Goal: Task Accomplishment & Management: Use online tool/utility

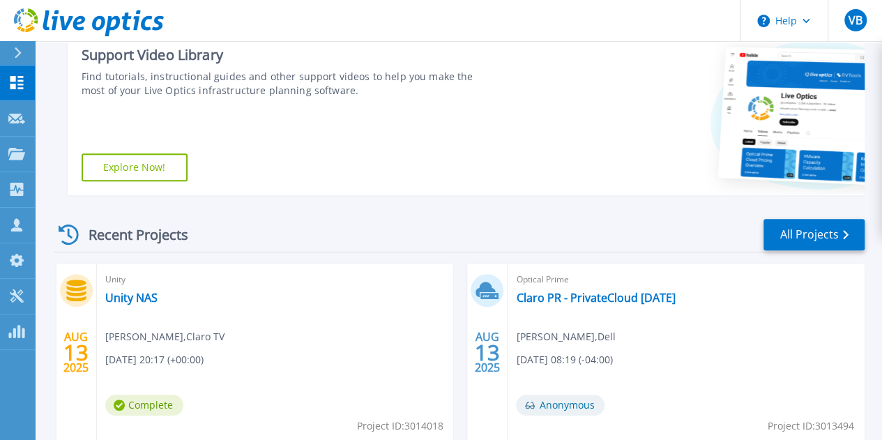
scroll to position [227, 0]
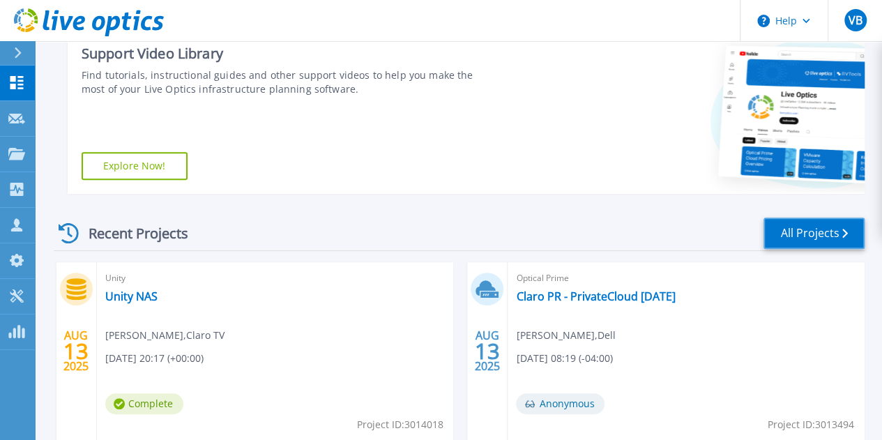
click at [835, 242] on link "All Projects" at bounding box center [814, 233] width 101 height 31
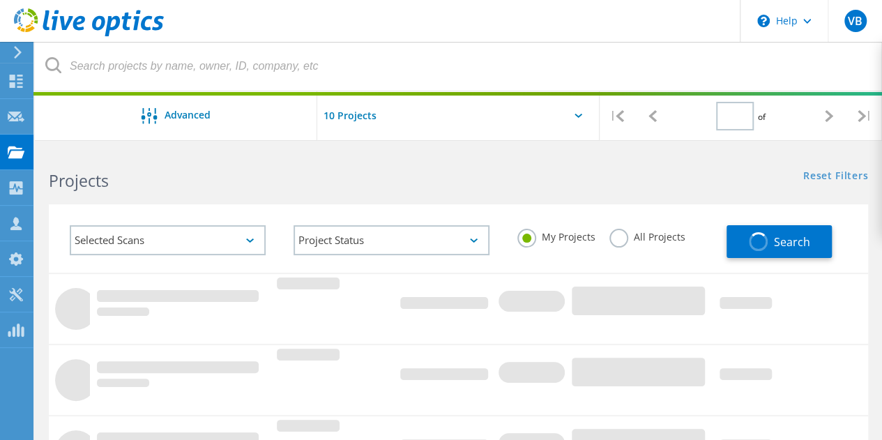
type input "2"
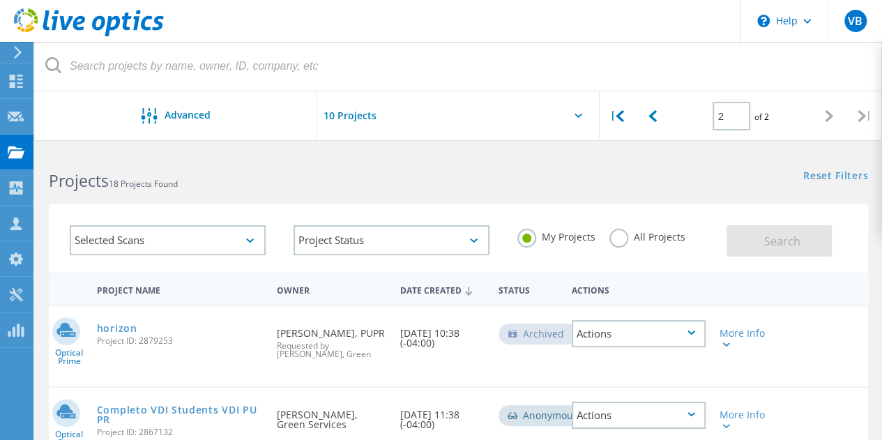
click at [270, 243] on div "Selected Scans" at bounding box center [168, 240] width 224 height 58
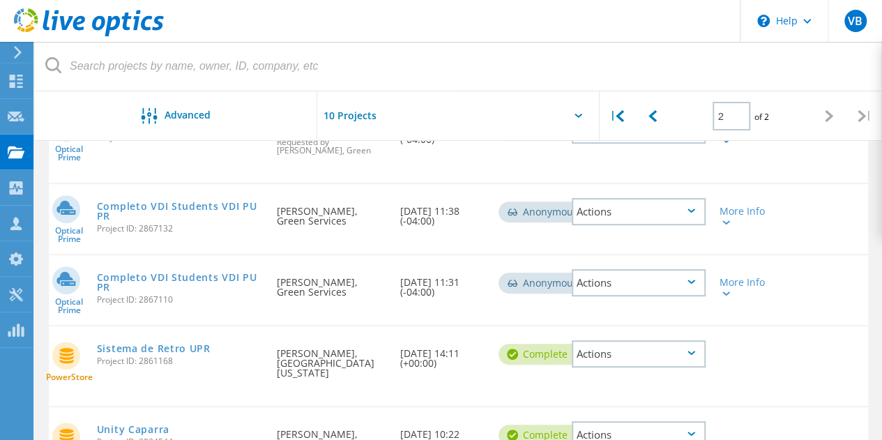
scroll to position [244, 0]
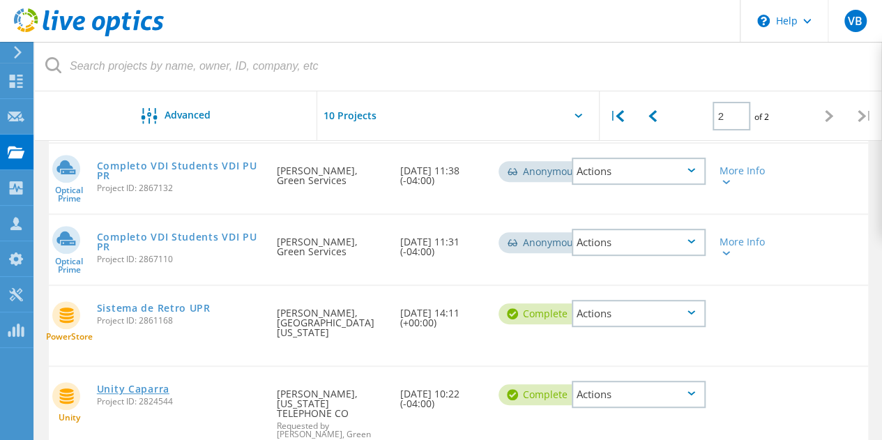
click at [153, 394] on link "Unity Caparra" at bounding box center [133, 389] width 73 height 10
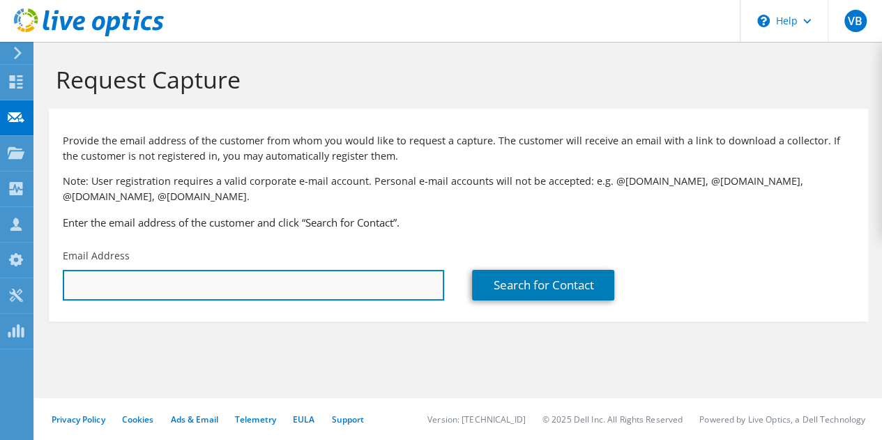
click at [271, 293] on input "text" at bounding box center [254, 285] width 382 height 31
type input "fabian.saltares@claropr.com"
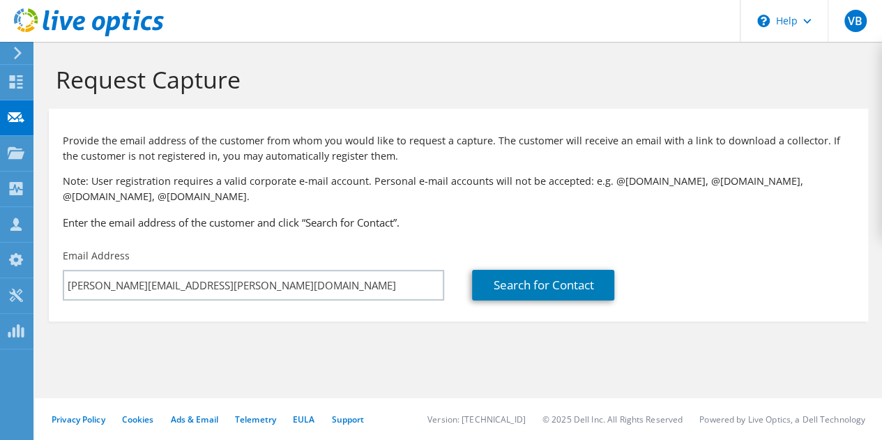
click at [568, 264] on div "Search for Contact" at bounding box center [662, 275] width 409 height 66
click at [566, 269] on div "Search for Contact" at bounding box center [662, 275] width 409 height 66
click at [560, 281] on link "Search for Contact" at bounding box center [543, 285] width 142 height 31
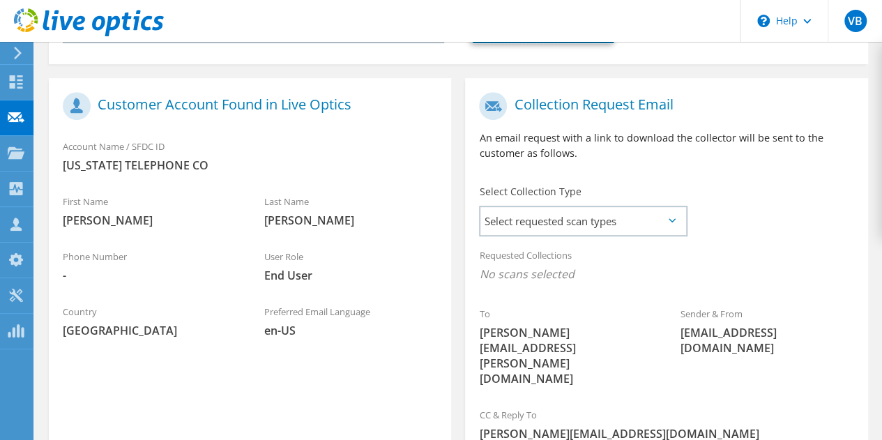
scroll to position [258, 0]
click at [562, 220] on span "Select requested scan types" at bounding box center [583, 220] width 205 height 28
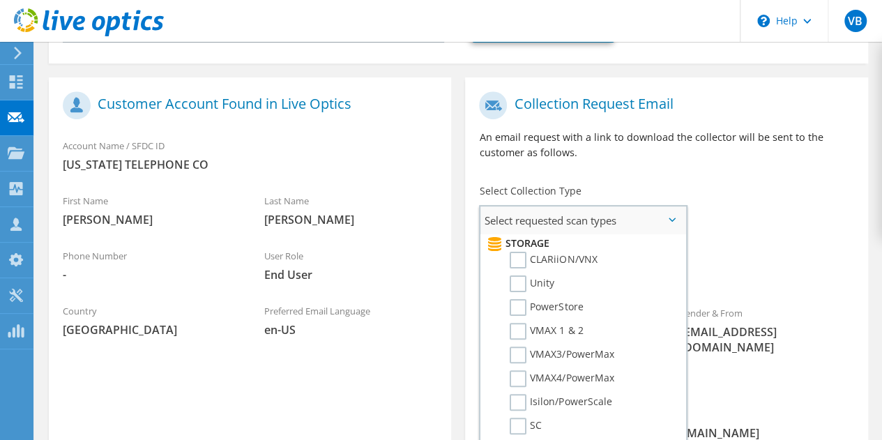
scroll to position [249, 0]
click at [523, 303] on label "PowerStore" at bounding box center [546, 305] width 73 height 17
click at [0, 0] on input "PowerStore" at bounding box center [0, 0] width 0 height 0
click at [728, 289] on div "Requested Collections No scans selected PowerStore" at bounding box center [666, 268] width 402 height 56
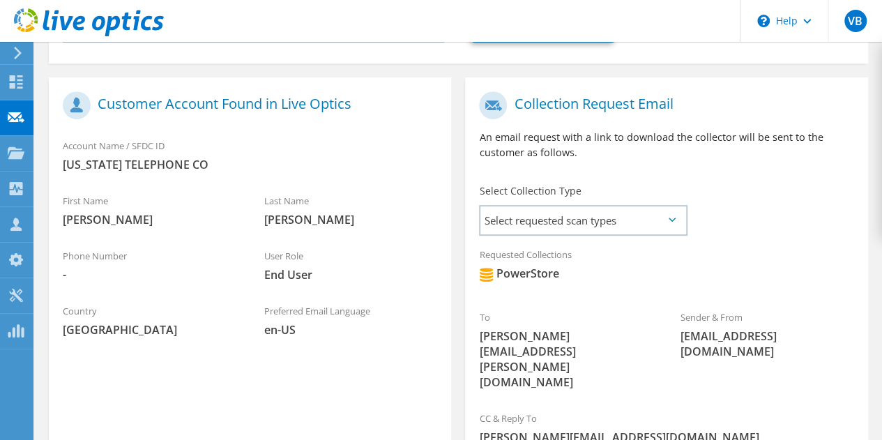
scroll to position [345, 0]
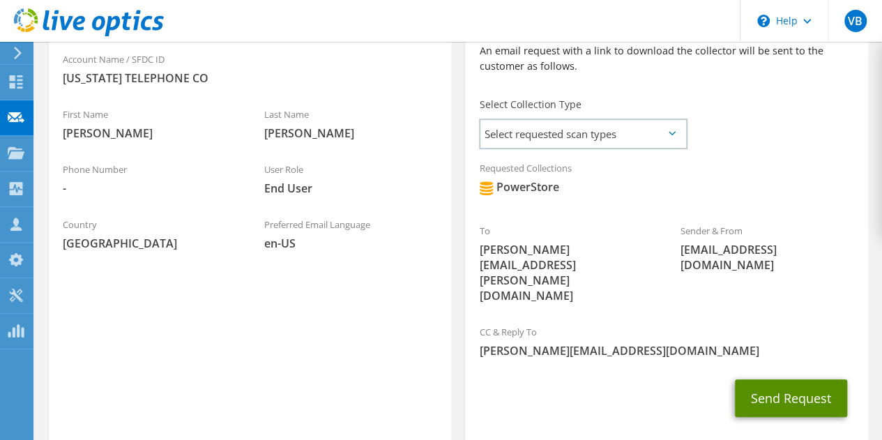
click at [800, 379] on button "Send Request" at bounding box center [791, 398] width 112 height 38
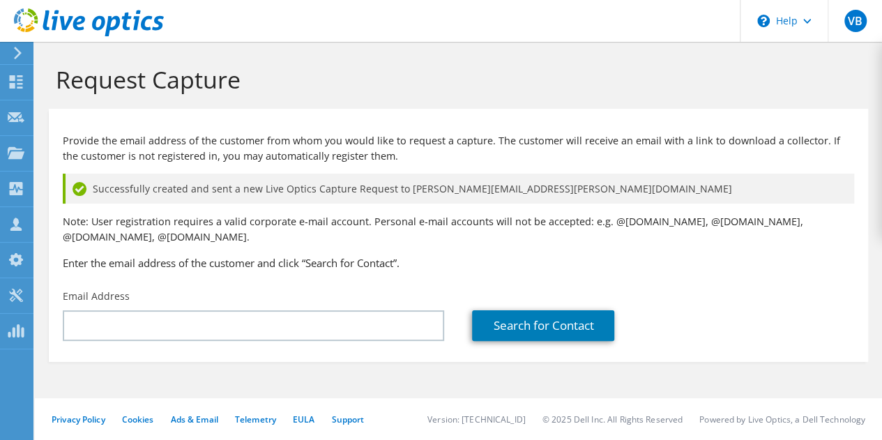
click at [22, 50] on icon at bounding box center [18, 53] width 10 height 13
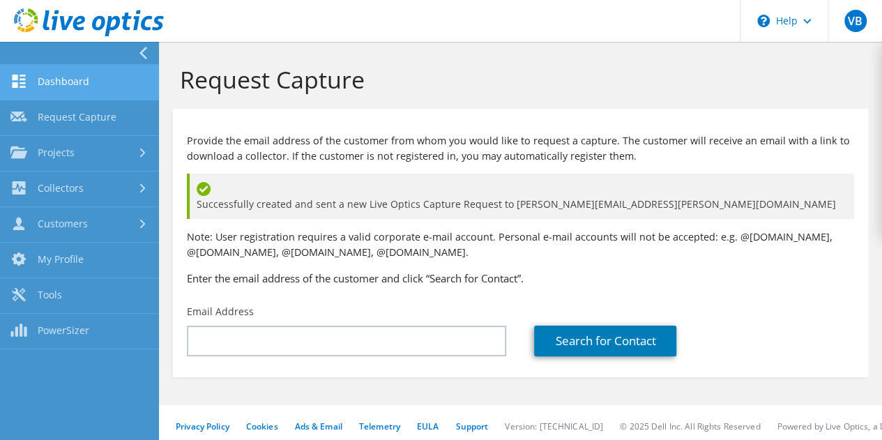
click at [56, 68] on link "Dashboard" at bounding box center [79, 83] width 159 height 36
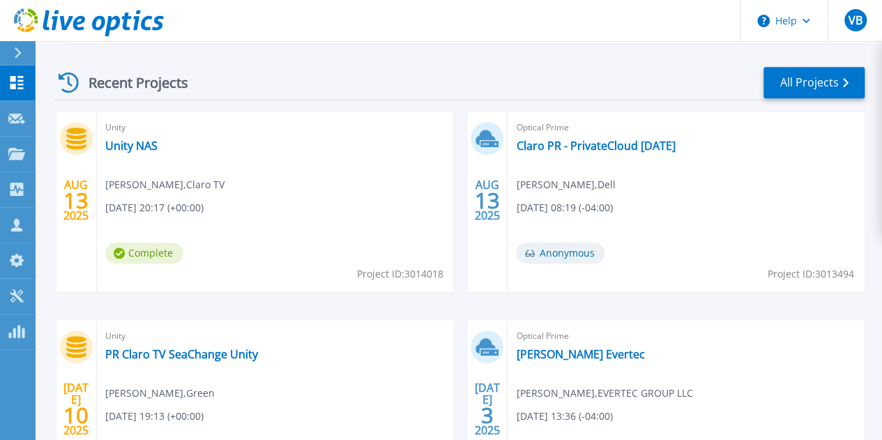
scroll to position [364, 0]
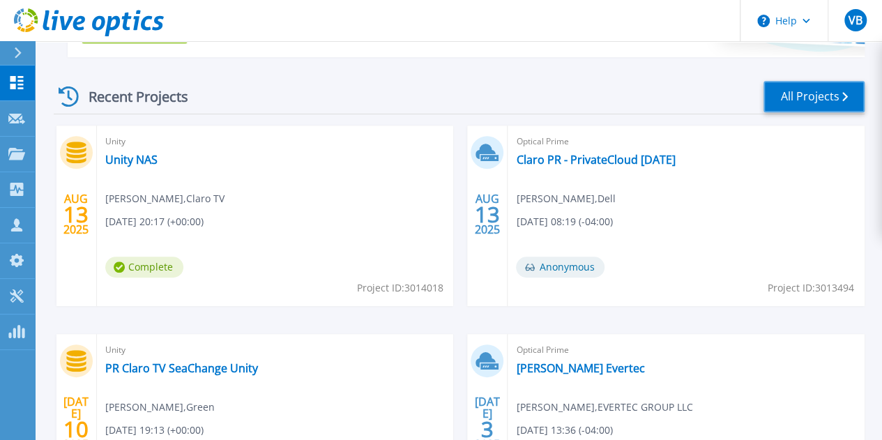
click at [840, 86] on link "All Projects" at bounding box center [814, 96] width 101 height 31
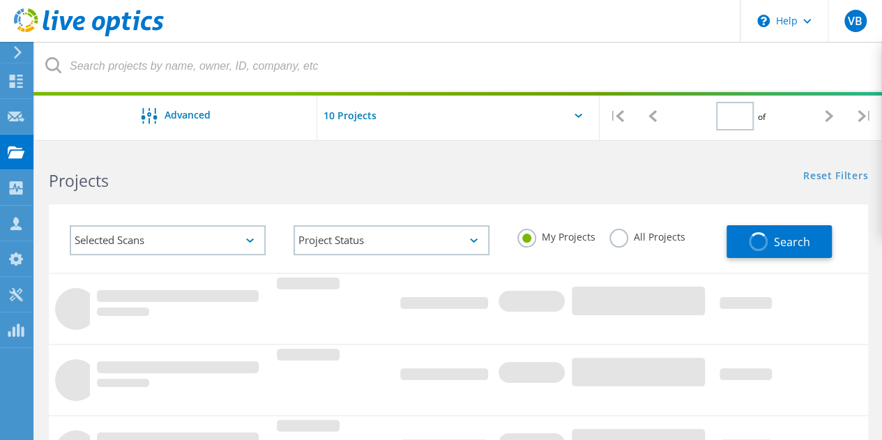
type input "1"
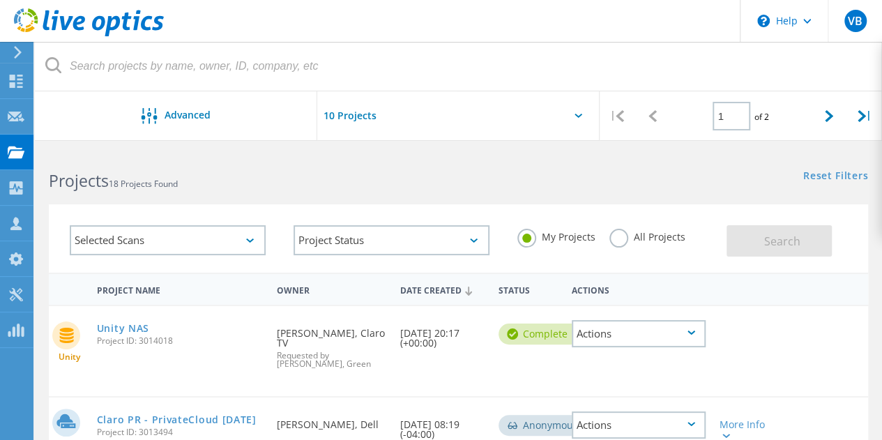
scroll to position [1, 0]
click at [232, 244] on div "Selected Scans" at bounding box center [168, 240] width 196 height 30
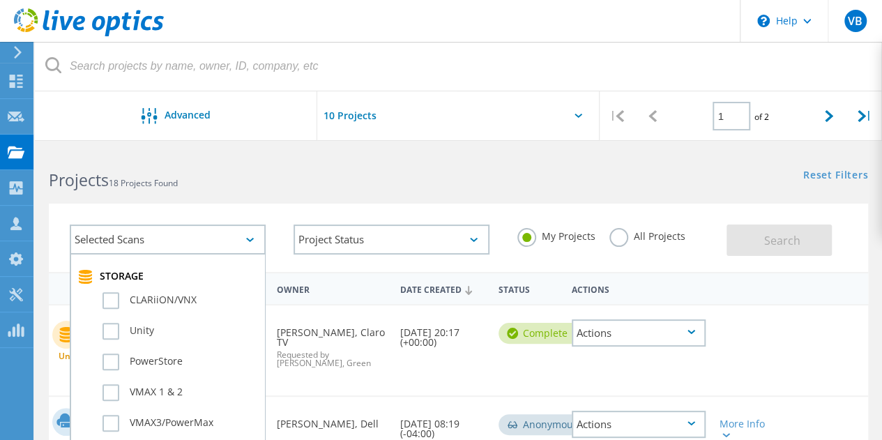
scroll to position [319, 0]
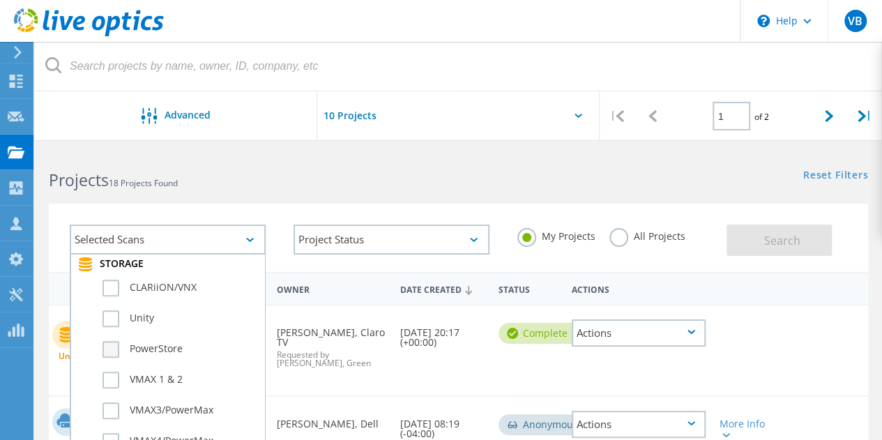
click at [107, 345] on label "PowerStore" at bounding box center [180, 349] width 155 height 17
click at [0, 0] on input "PowerStore" at bounding box center [0, 0] width 0 height 0
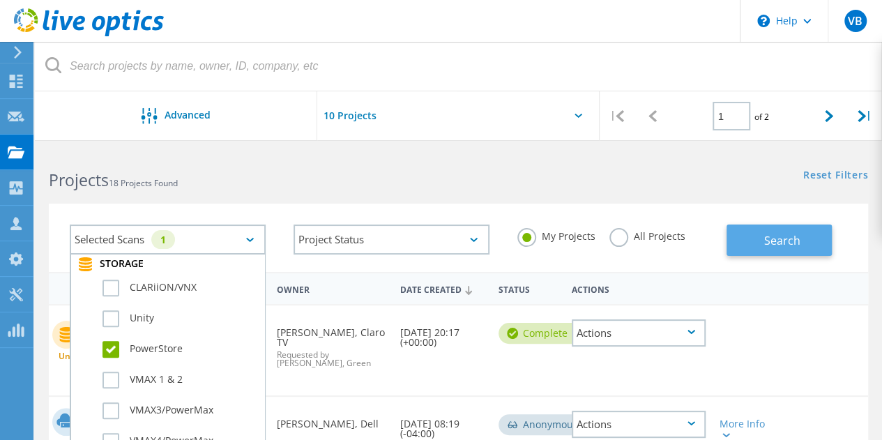
click at [809, 238] on button "Search" at bounding box center [779, 240] width 105 height 31
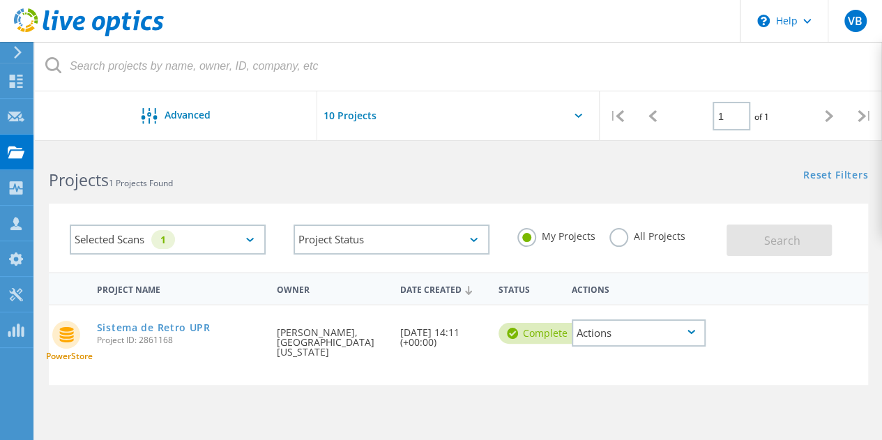
click at [234, 234] on div "Selected Scans 1" at bounding box center [168, 240] width 196 height 30
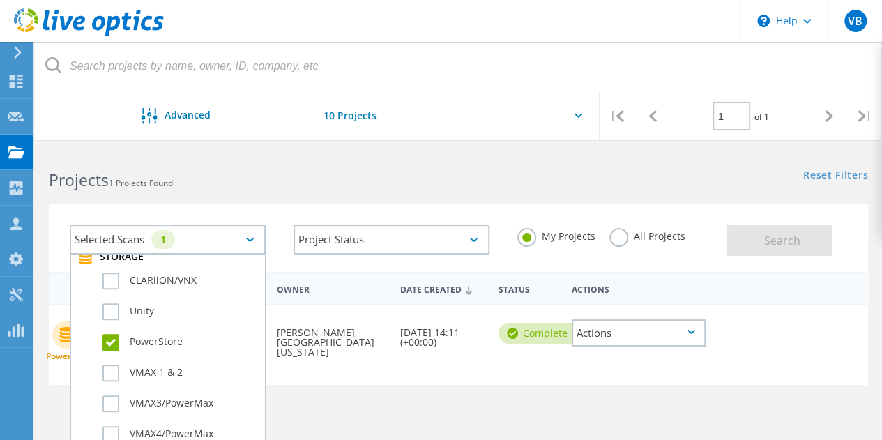
scroll to position [330, 0]
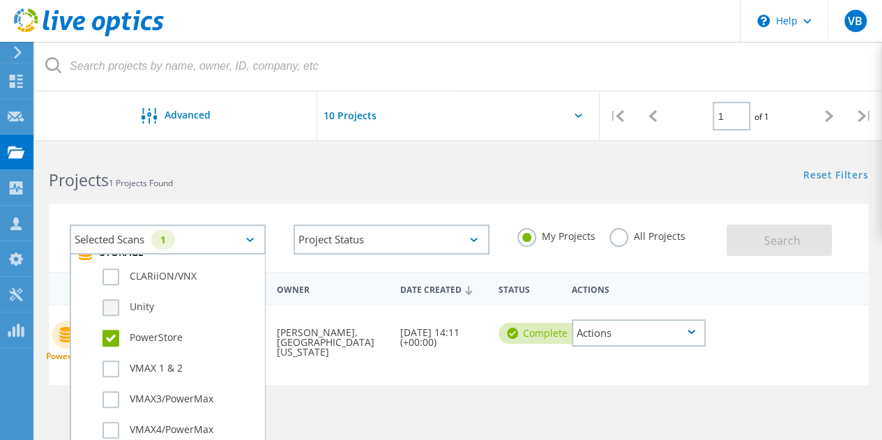
click at [118, 306] on label "Unity" at bounding box center [180, 307] width 155 height 17
click at [0, 0] on input "Unity" at bounding box center [0, 0] width 0 height 0
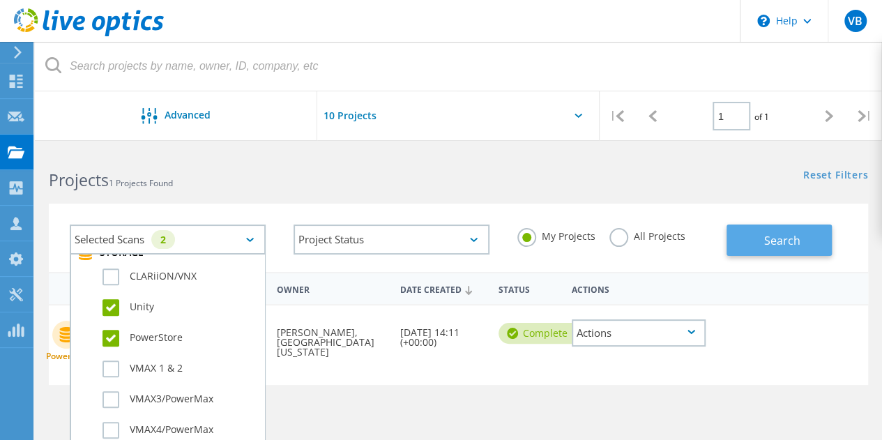
click at [801, 242] on button "Search" at bounding box center [779, 240] width 105 height 31
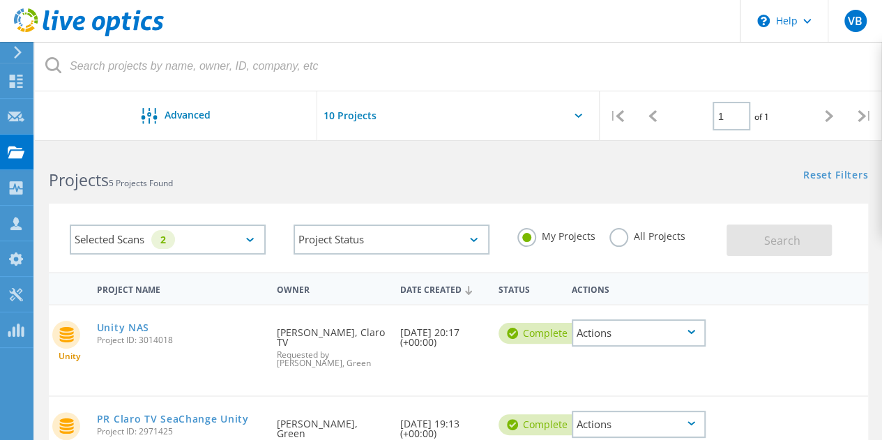
click at [181, 249] on div "Selected Scans 2" at bounding box center [168, 240] width 196 height 30
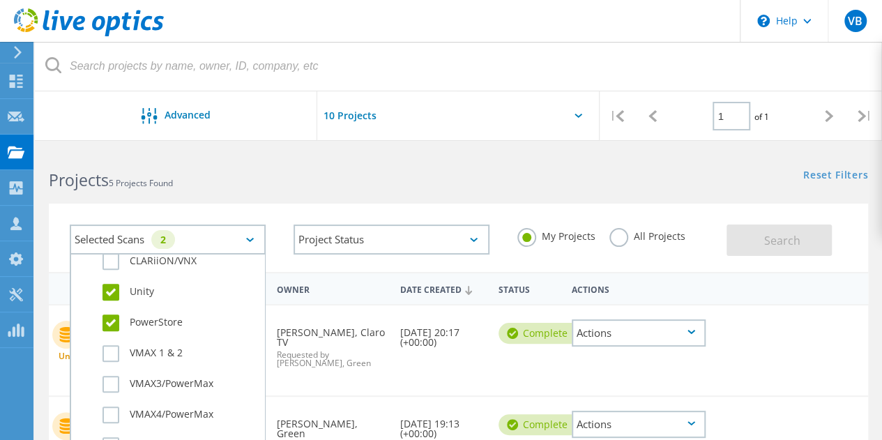
scroll to position [345, 0]
click at [107, 317] on label "PowerStore" at bounding box center [180, 323] width 155 height 17
click at [0, 0] on input "PowerStore" at bounding box center [0, 0] width 0 height 0
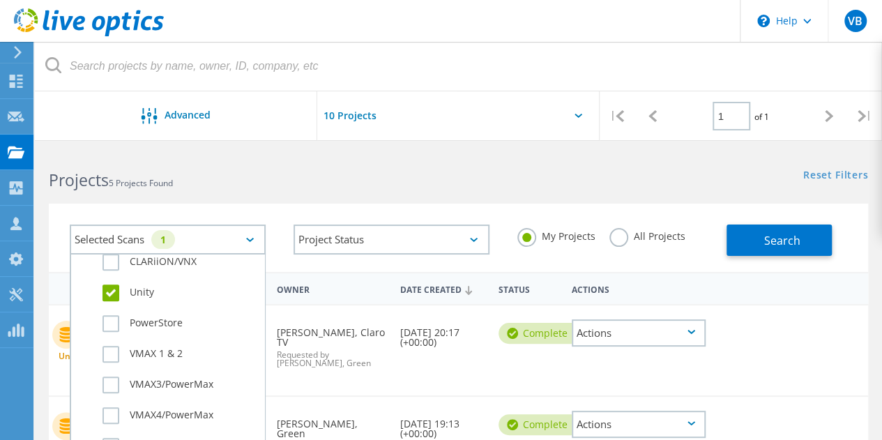
click at [111, 299] on label "Unity" at bounding box center [180, 293] width 155 height 17
click at [0, 0] on input "Unity" at bounding box center [0, 0] width 0 height 0
click at [273, 231] on div "Selected Scans Server & Cloud Optical Prime AWS Azure Nutanix RVTools Kubernete…" at bounding box center [168, 240] width 224 height 58
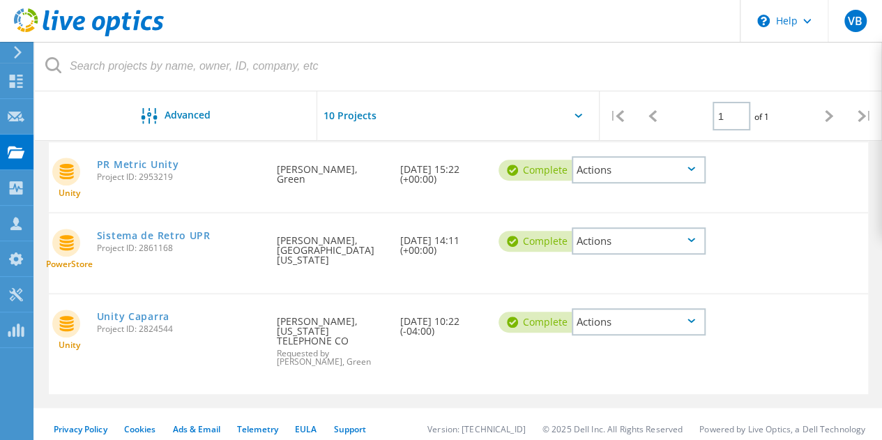
scroll to position [0, 0]
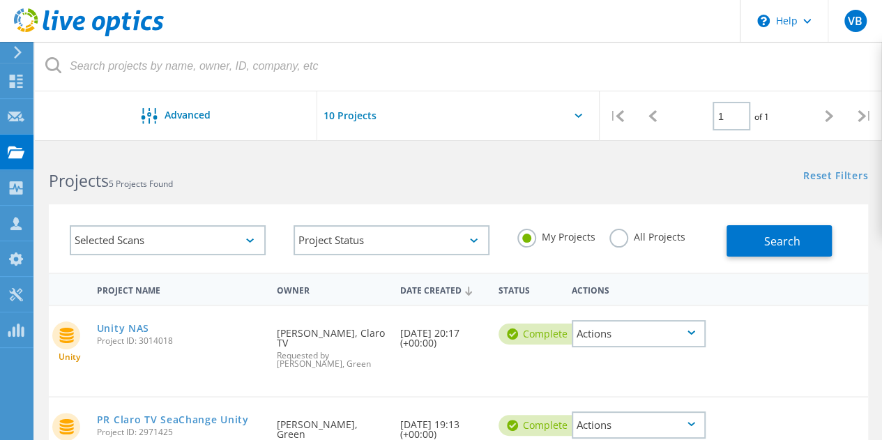
click at [404, 164] on div "Projects 5 Projects Found" at bounding box center [246, 168] width 423 height 37
click at [233, 244] on div "Selected Scans" at bounding box center [168, 240] width 196 height 30
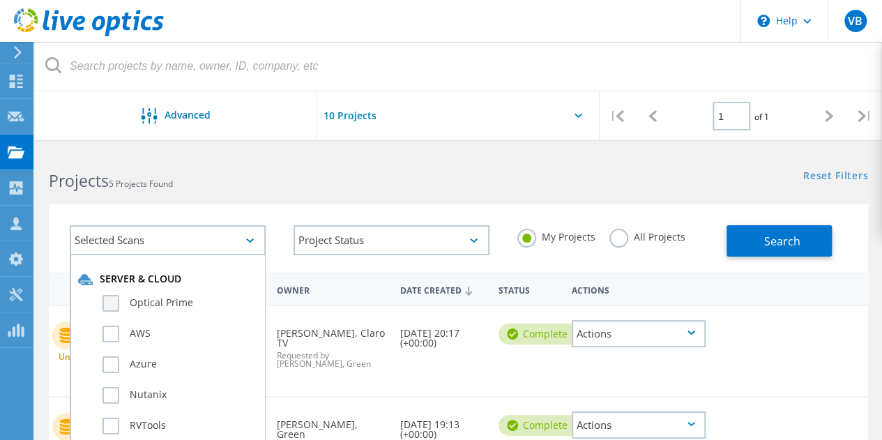
click at [103, 296] on label "Optical Prime" at bounding box center [180, 303] width 155 height 17
click at [0, 0] on input "Optical Prime" at bounding box center [0, 0] width 0 height 0
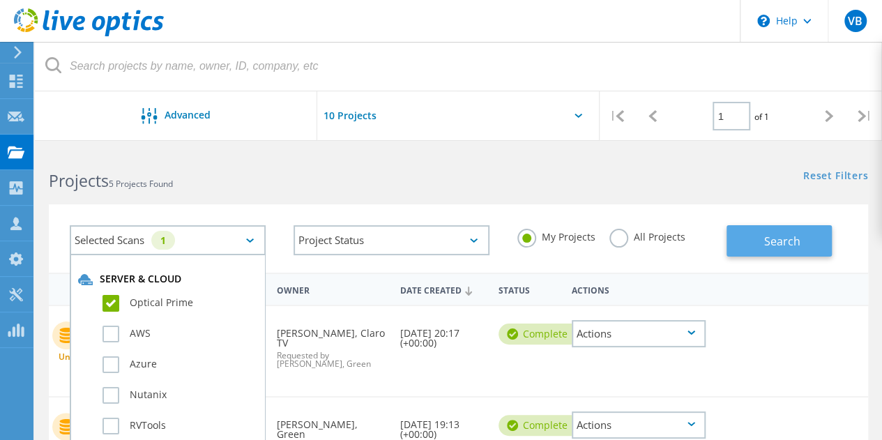
click at [787, 232] on button "Search" at bounding box center [779, 240] width 105 height 31
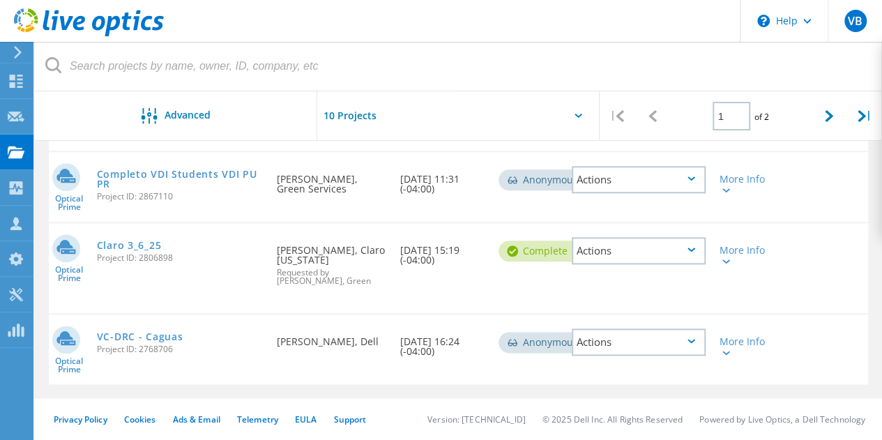
scroll to position [753, 0]
click at [145, 245] on link "Claro 3_6_25" at bounding box center [129, 246] width 64 height 10
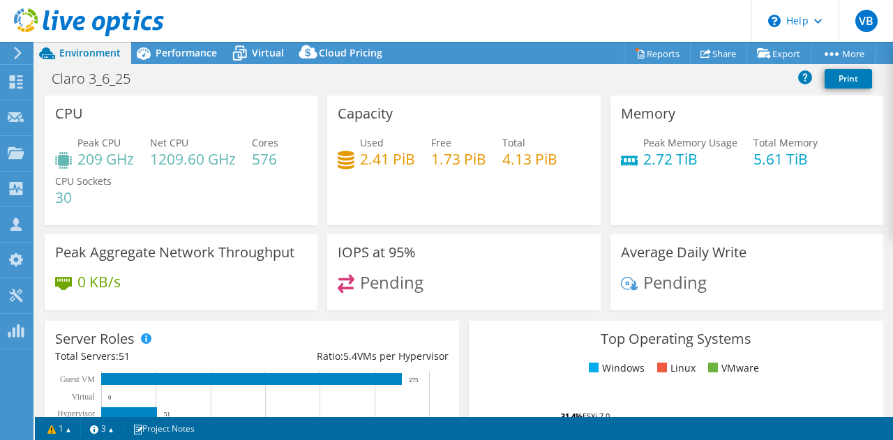
select select "USD"
click at [220, 50] on div "Performance" at bounding box center [179, 53] width 96 height 22
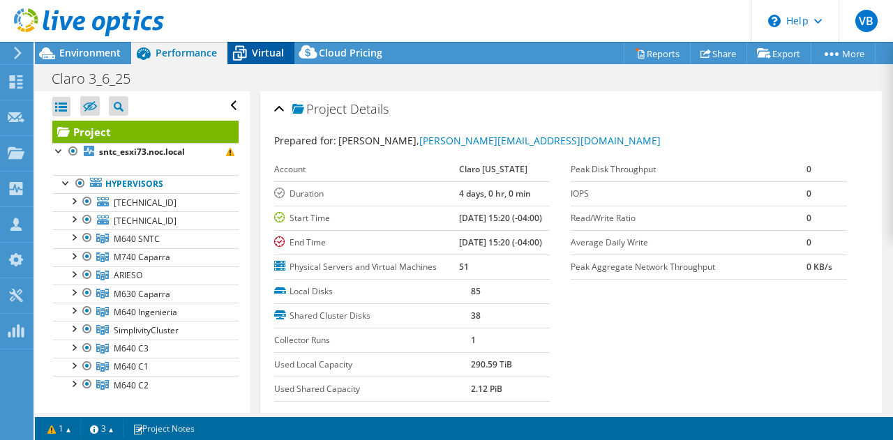
click at [250, 48] on icon at bounding box center [239, 53] width 24 height 24
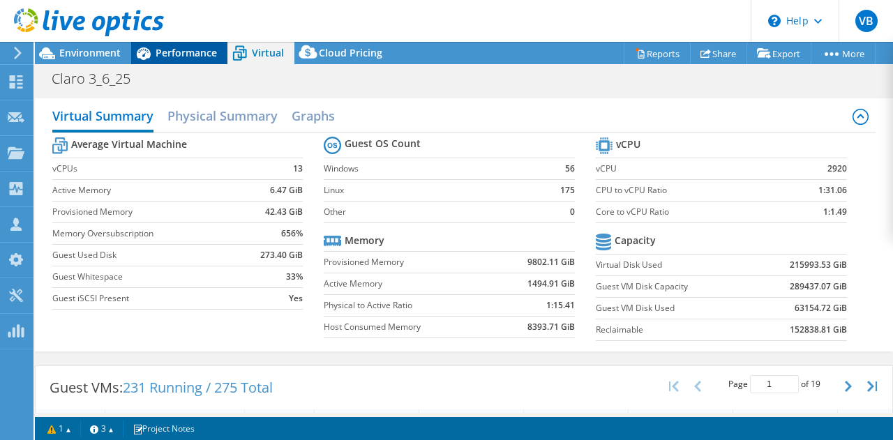
click at [176, 61] on div "Performance" at bounding box center [179, 53] width 96 height 22
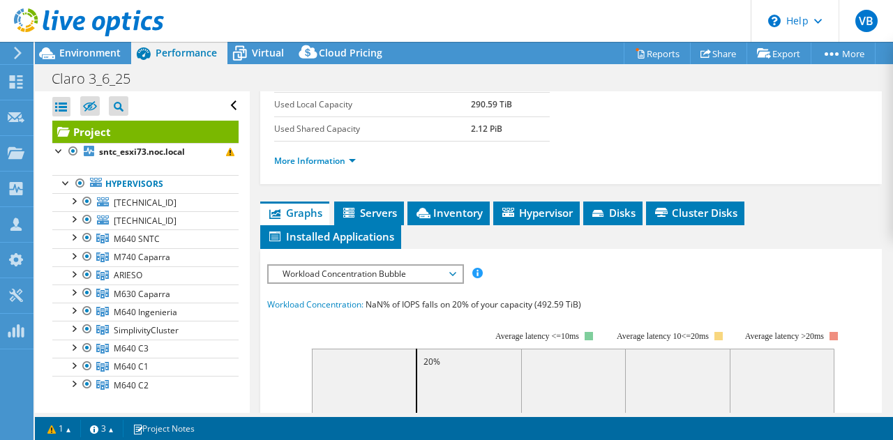
scroll to position [549, 0]
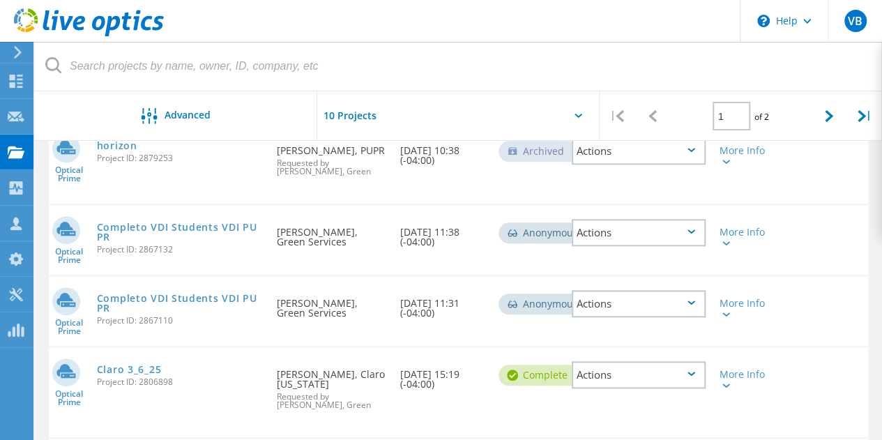
scroll to position [753, 0]
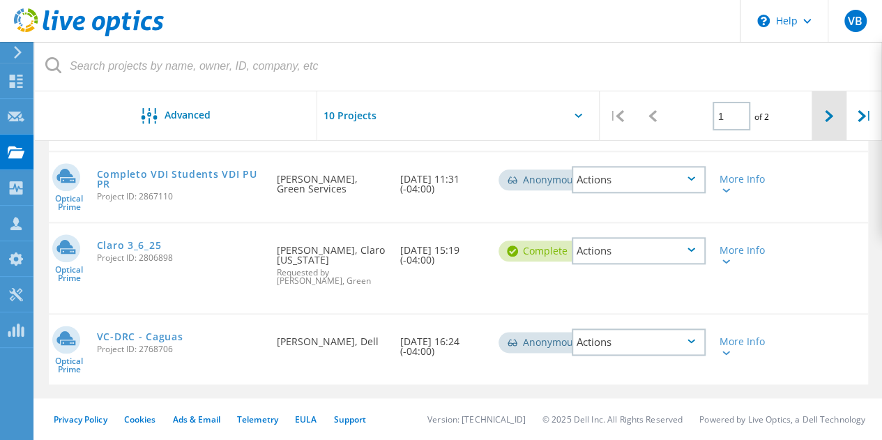
click at [829, 101] on div at bounding box center [830, 116] width 36 height 50
type input "2"
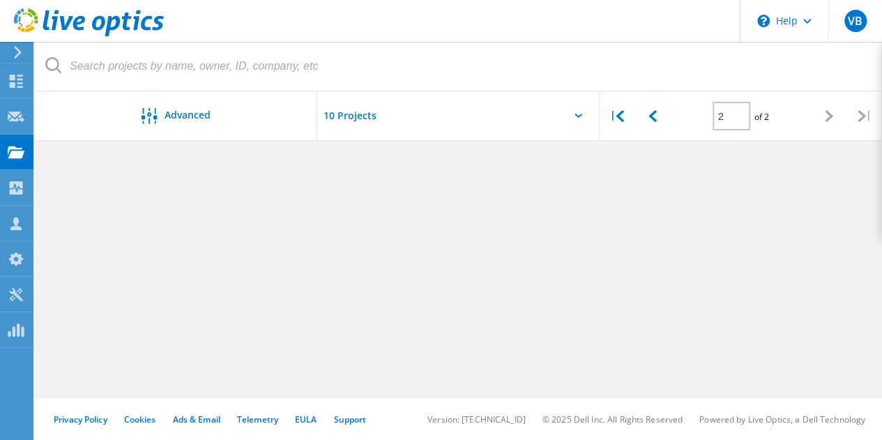
scroll to position [0, 0]
